Goal: Information Seeking & Learning: Check status

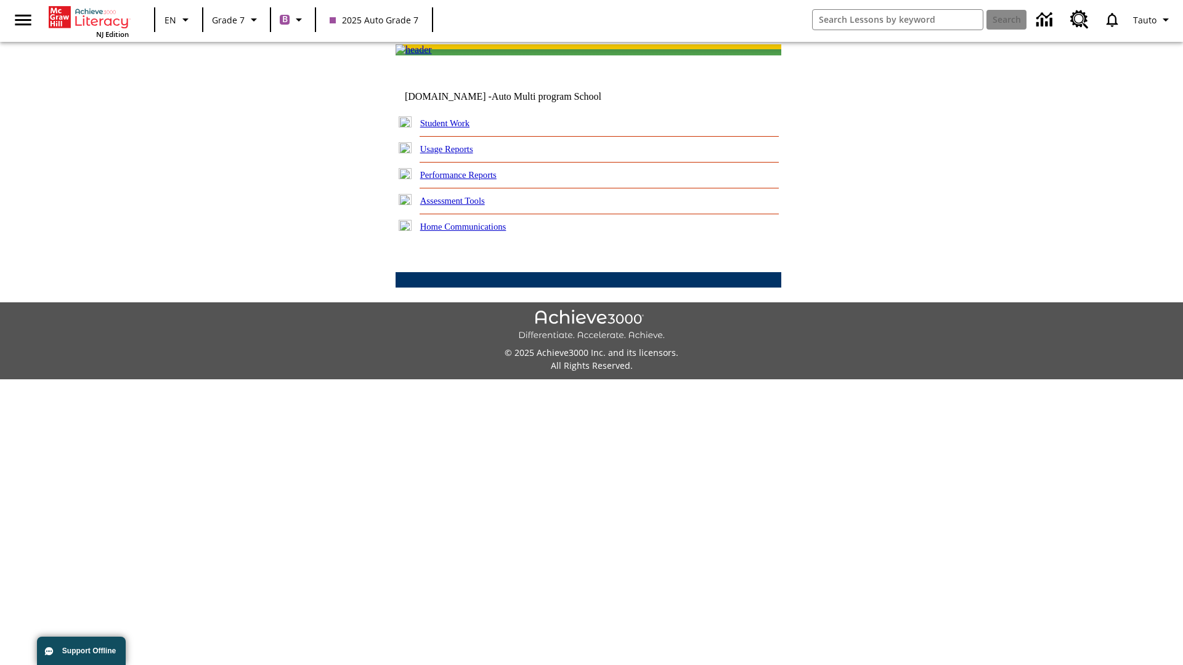
click at [471, 180] on link "Performance Reports" at bounding box center [458, 175] width 76 height 10
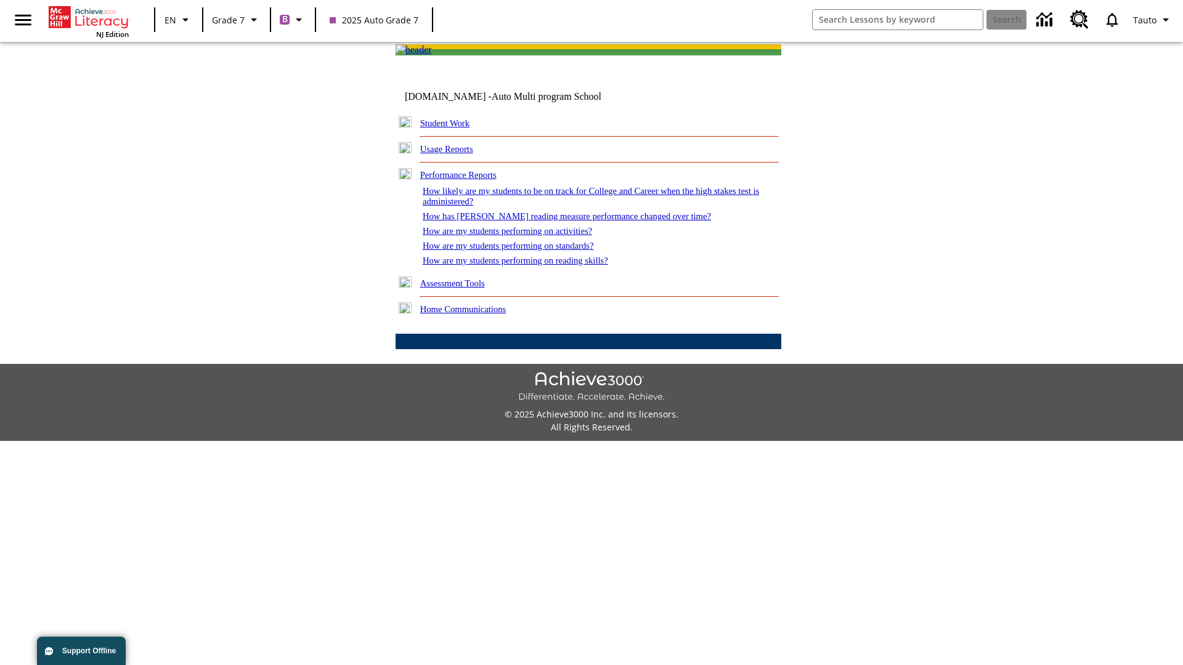
click at [528, 266] on link "How are my students performing on reading skills?" at bounding box center [515, 261] width 185 height 10
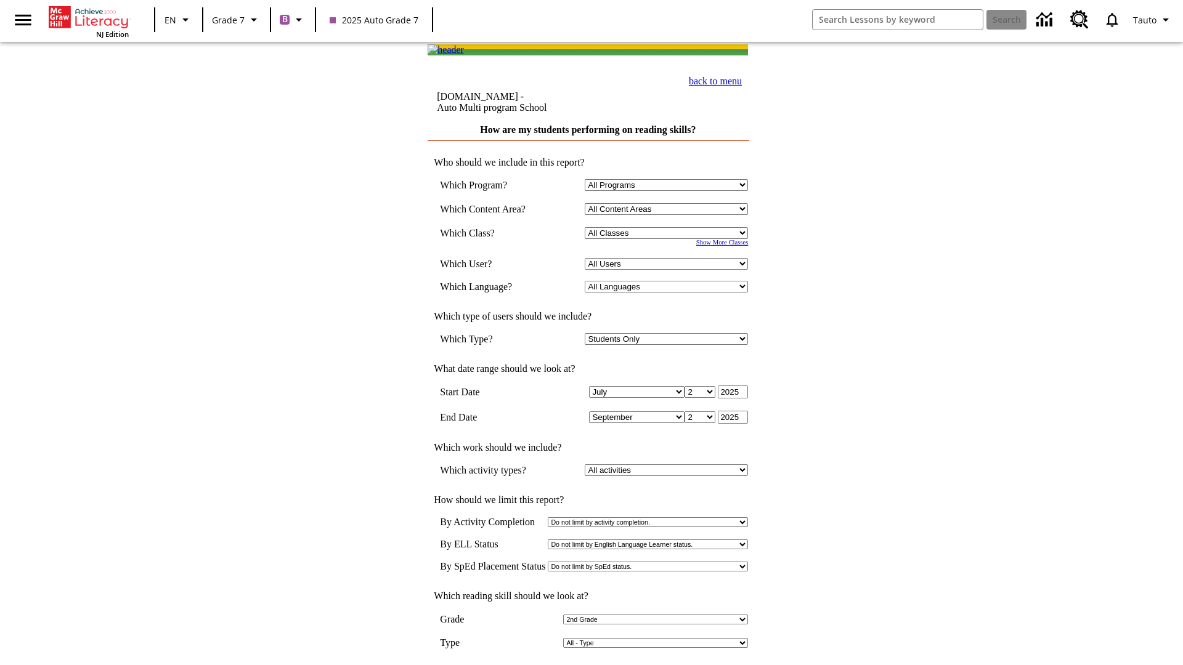
select select "2"
click at [589, 665] on input "View Report" at bounding box center [588, 679] width 59 height 14
